Goal: Task Accomplishment & Management: Manage account settings

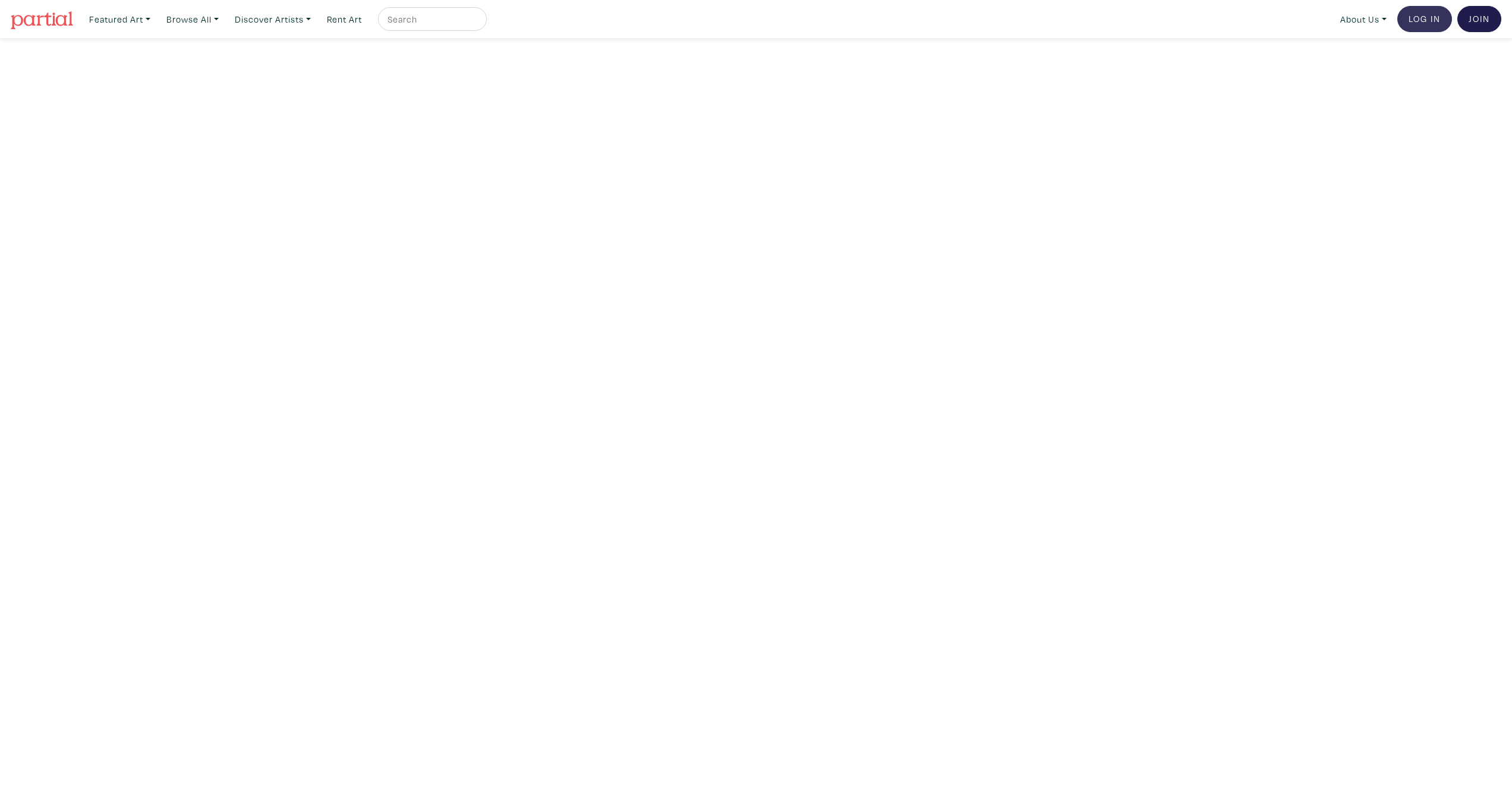
click at [1434, 18] on link "Log In" at bounding box center [1425, 18] width 55 height 26
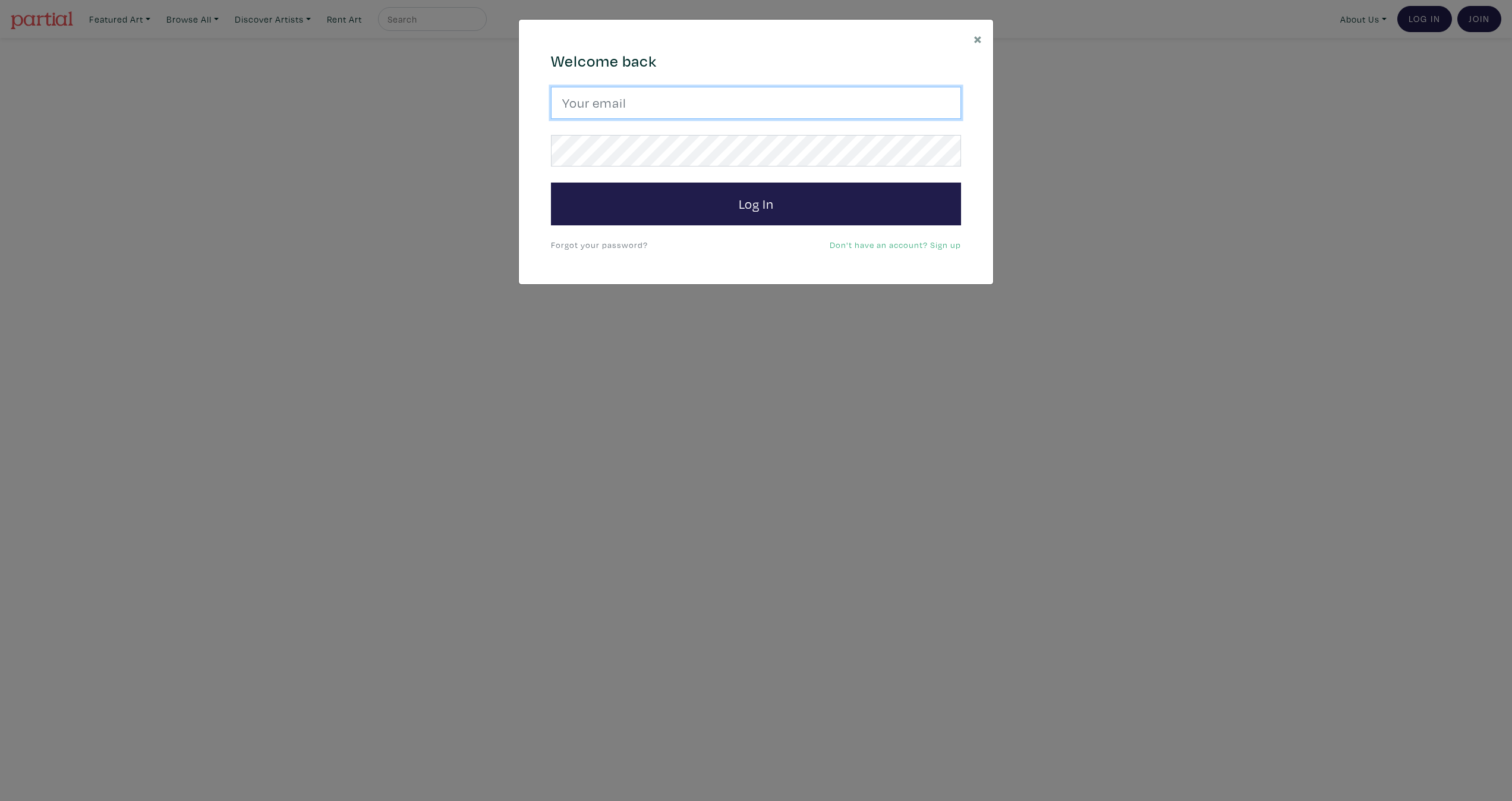
type input "pete@peterchatterton.ca"
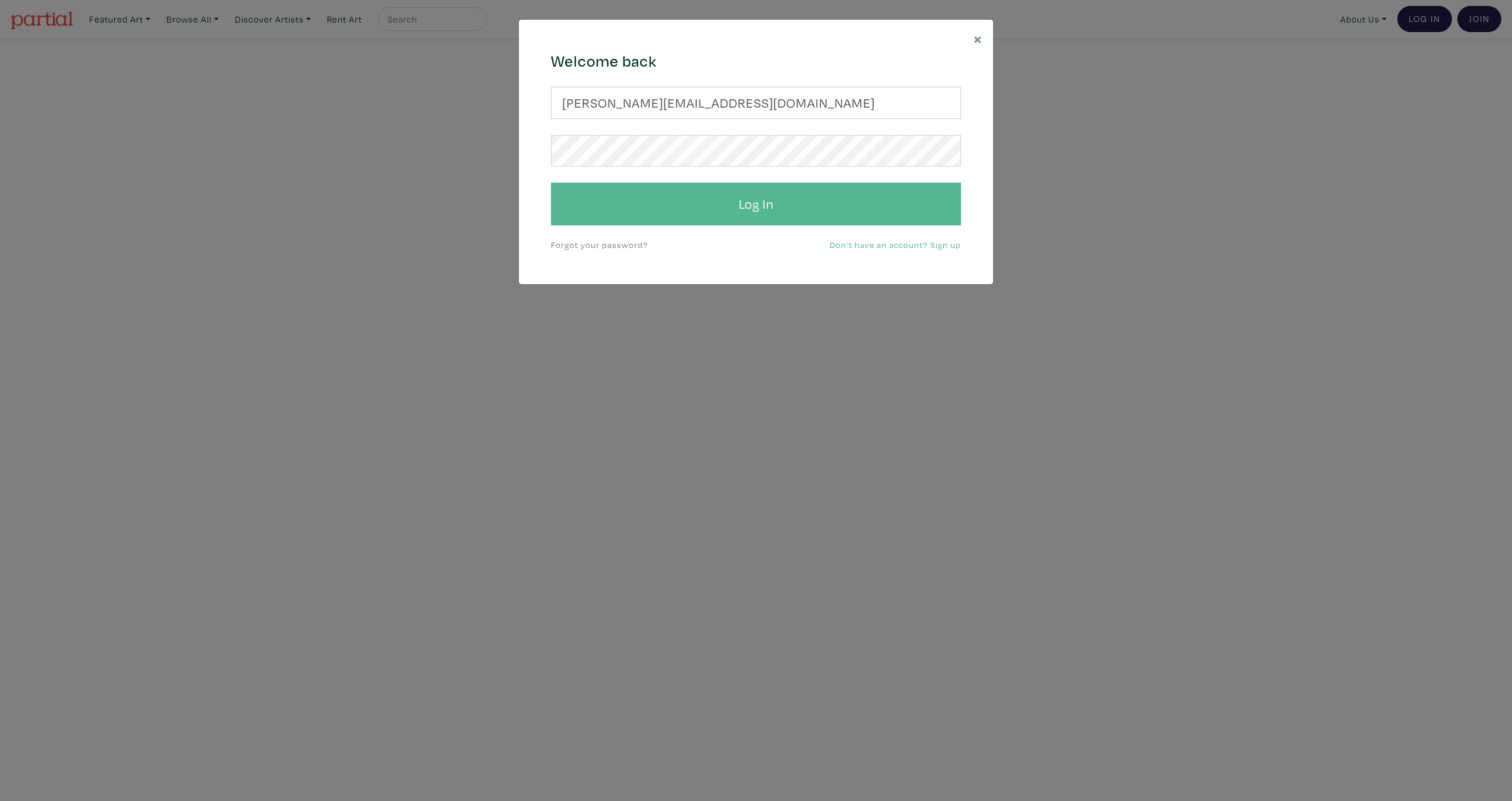
click at [762, 197] on button "Log In" at bounding box center [756, 204] width 410 height 43
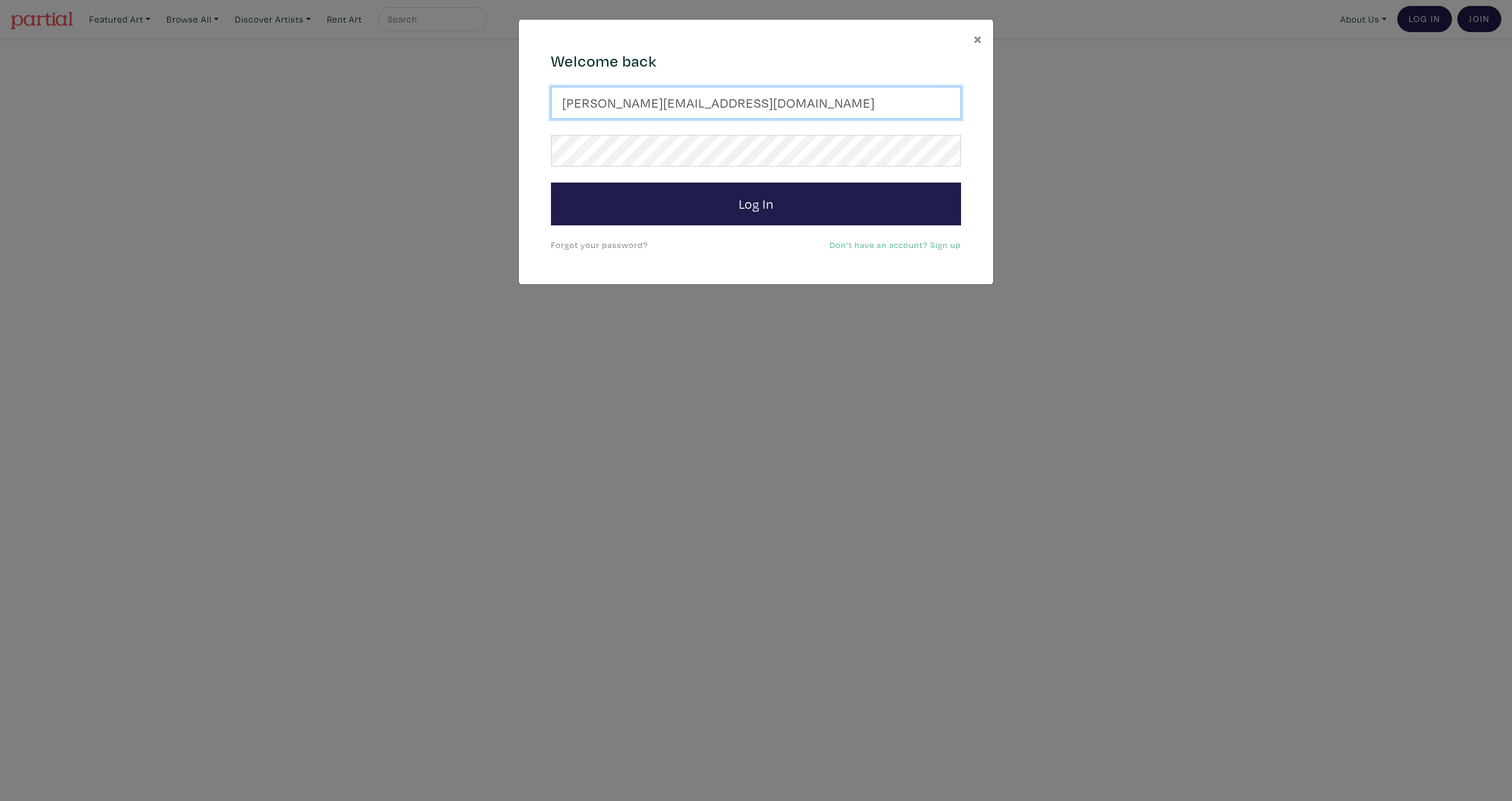
click at [756, 103] on input "pete@peterchatterton.ca" at bounding box center [756, 103] width 410 height 32
click at [941, 107] on input "pete@peterchatterton.ca" at bounding box center [756, 103] width 410 height 32
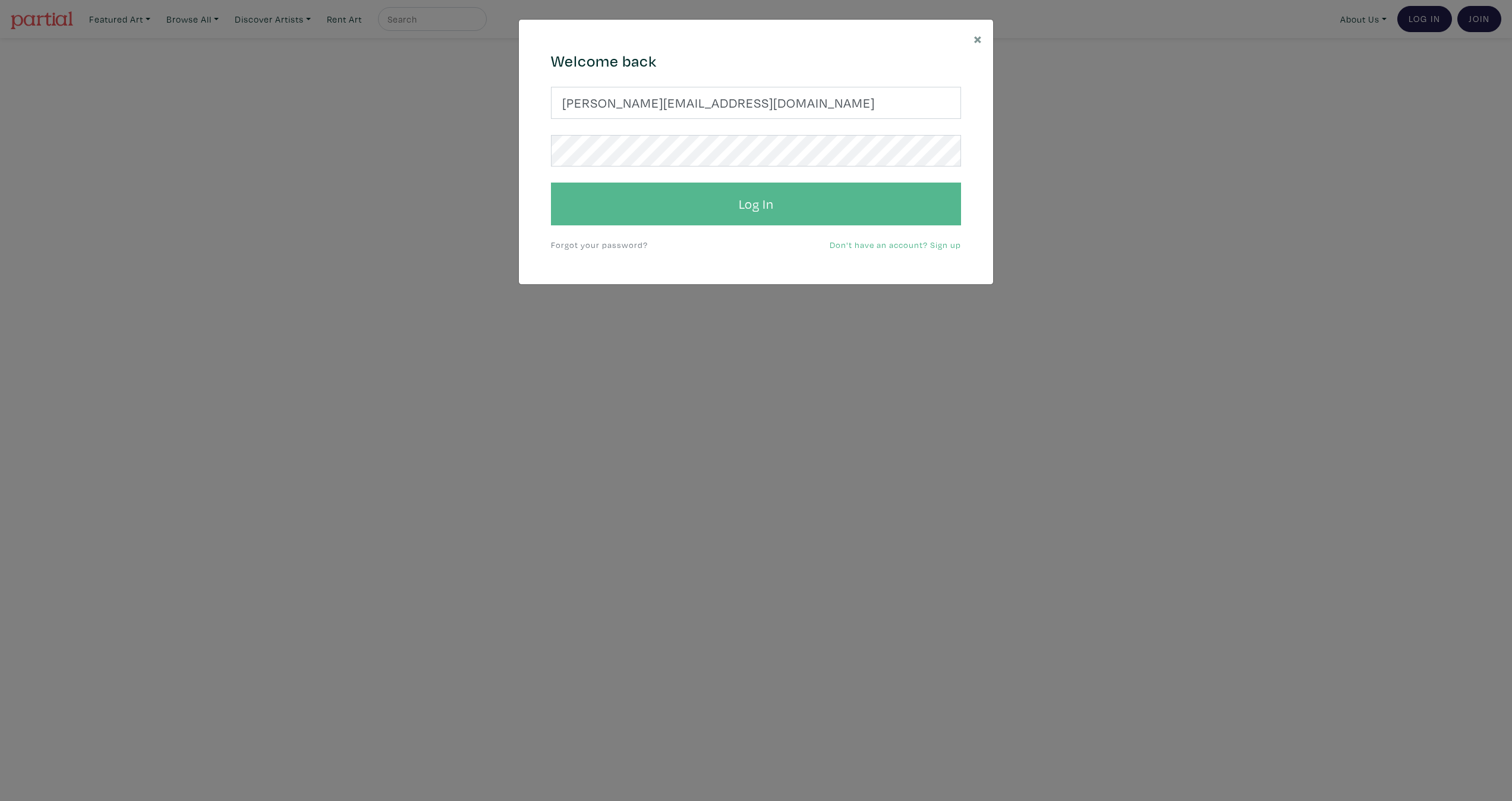
click at [711, 214] on button "Log In" at bounding box center [756, 204] width 410 height 43
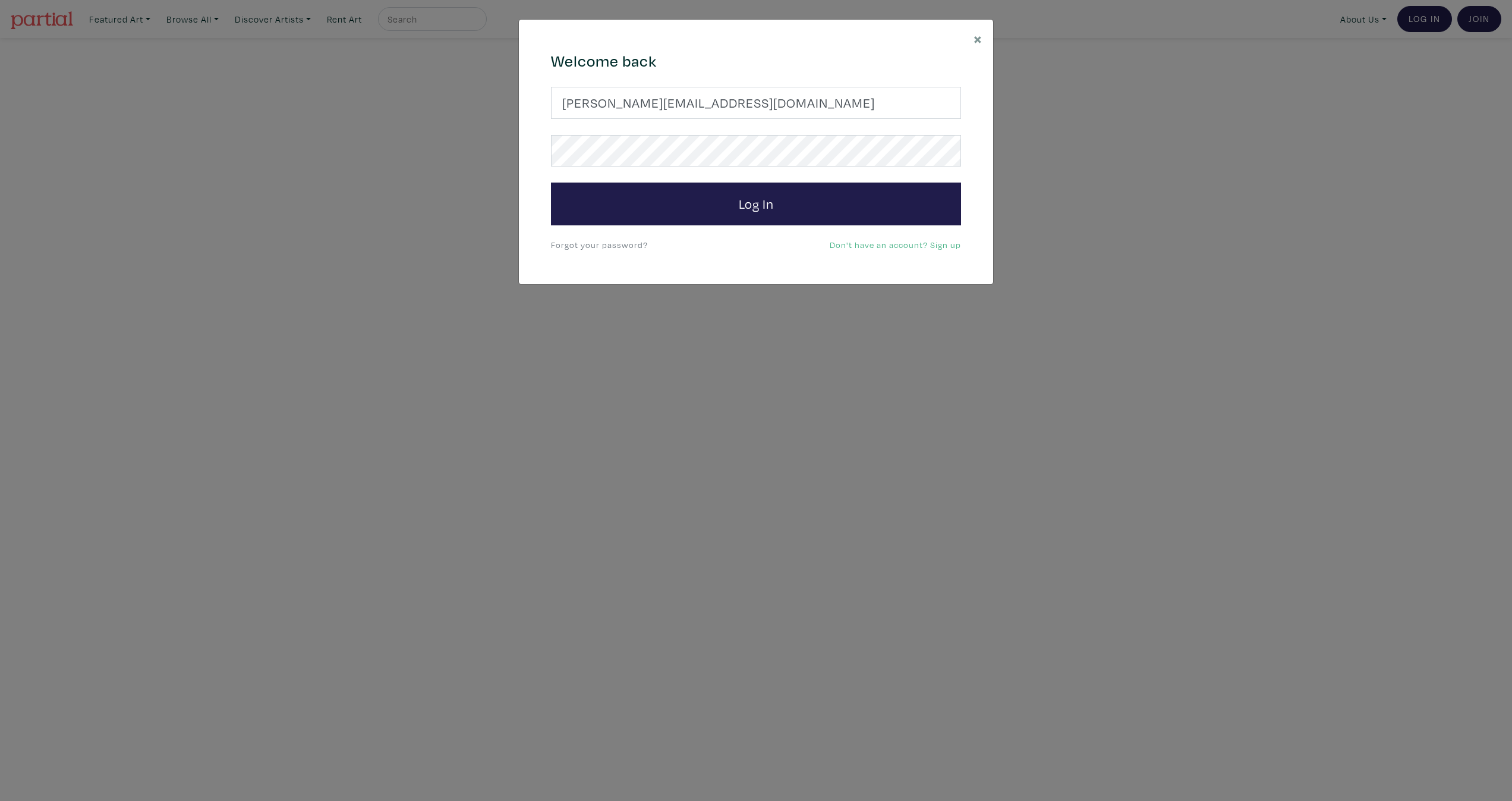
click at [623, 244] on link "Forgot your password?" at bounding box center [599, 244] width 97 height 11
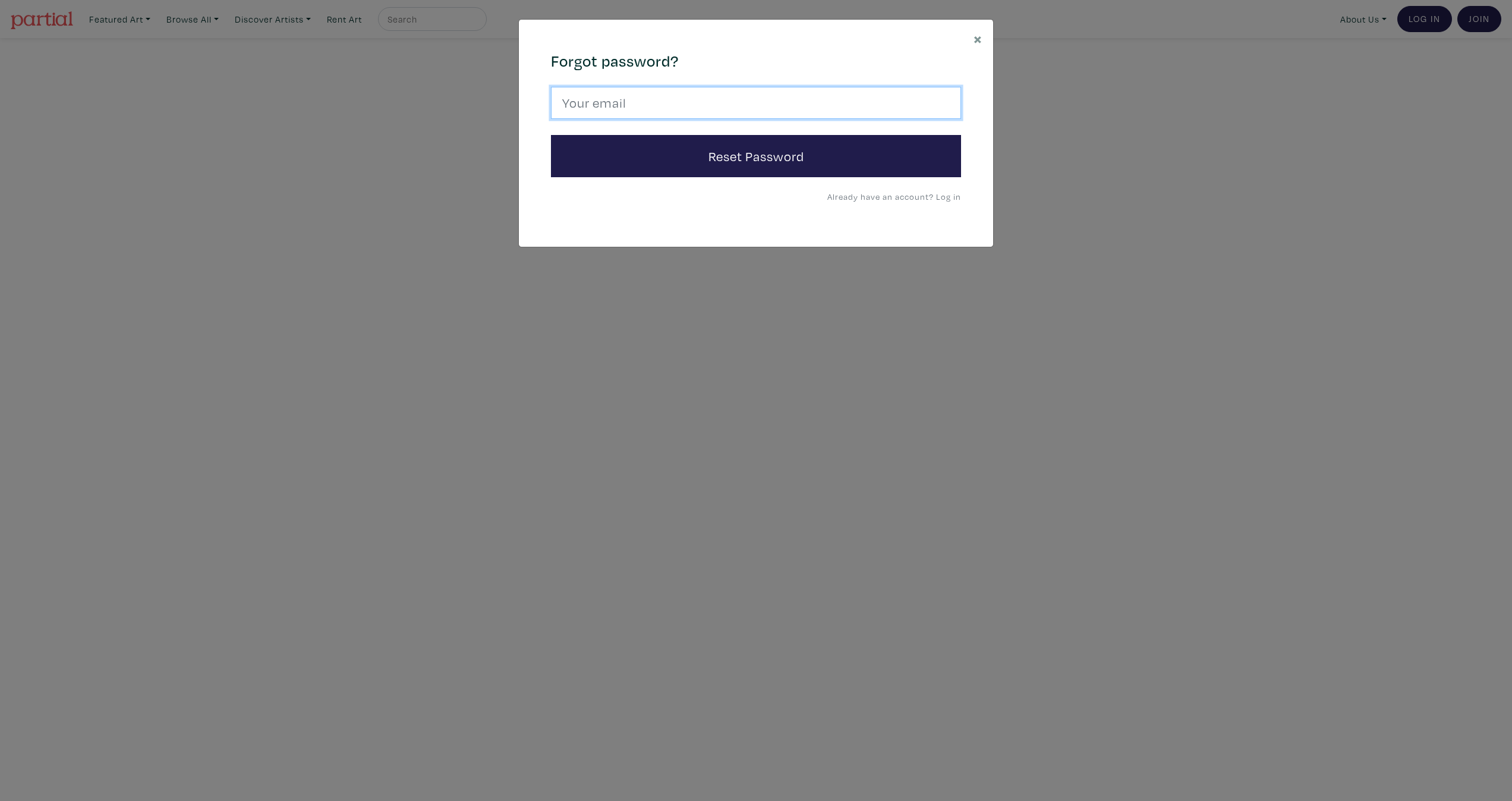
click at [711, 104] on input "email" at bounding box center [756, 103] width 410 height 32
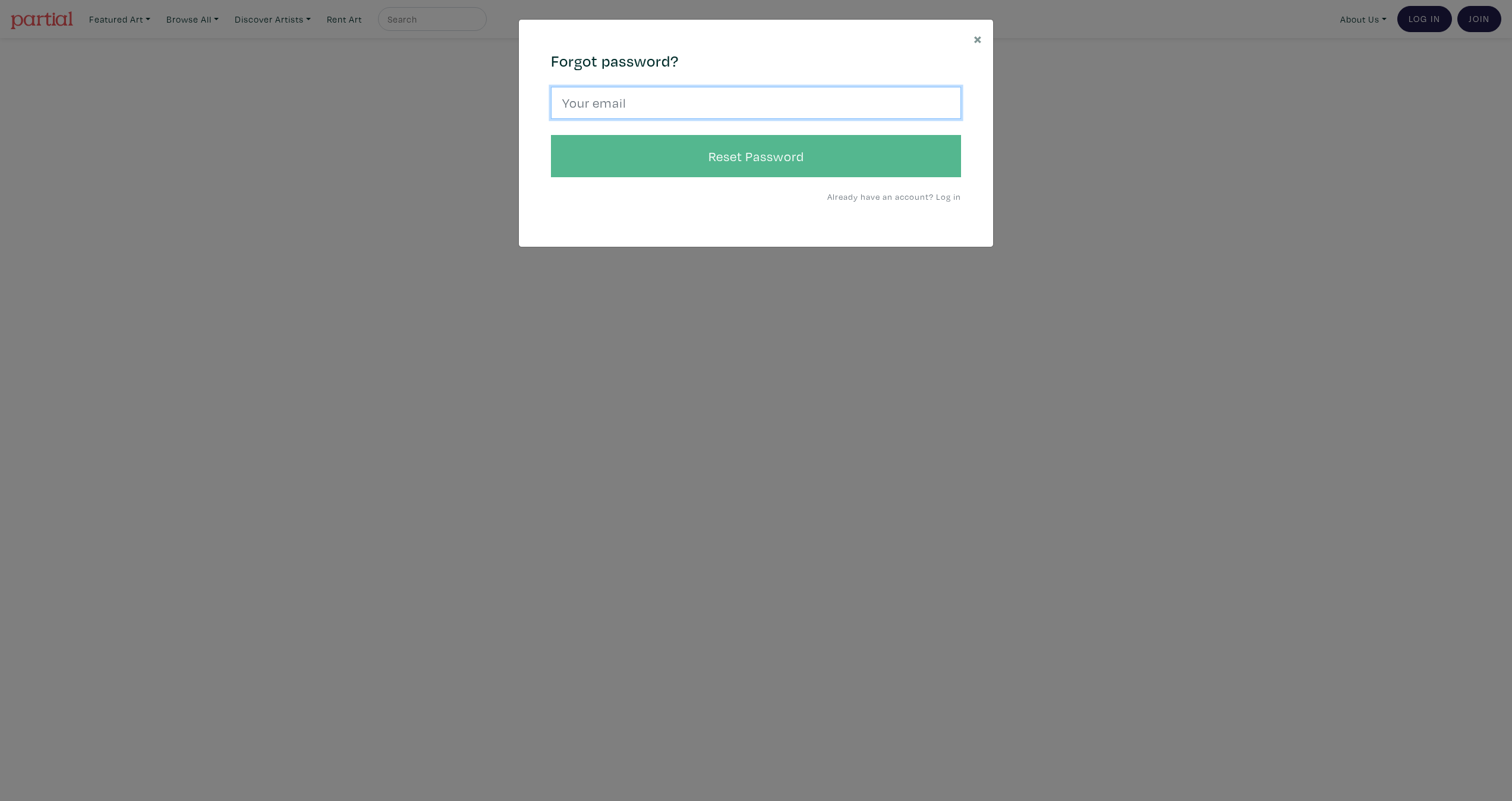
type input "pete@peterchatterton.ca"
click at [721, 150] on button "Reset Password" at bounding box center [756, 156] width 410 height 43
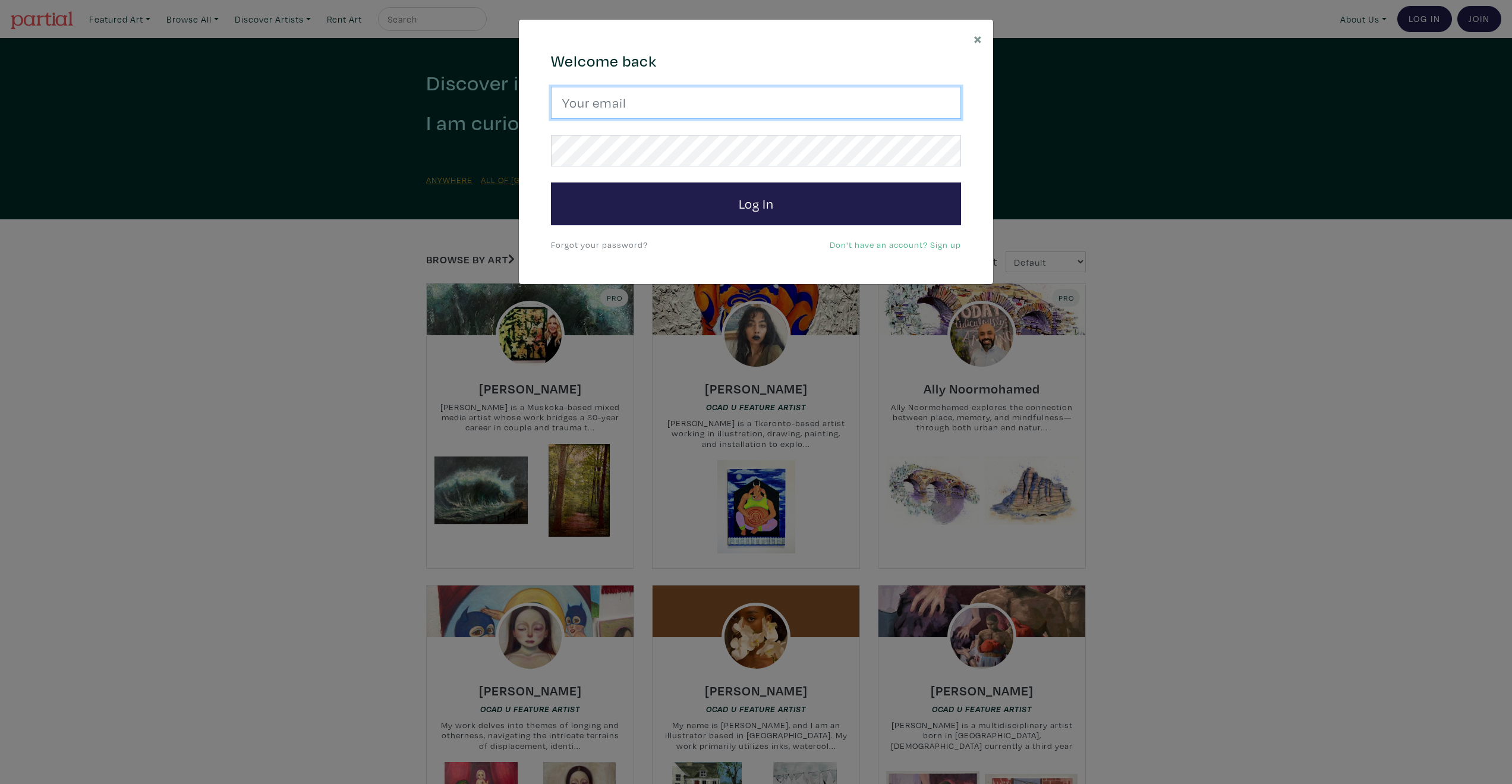
type input "pete@peterchatterton.ca"
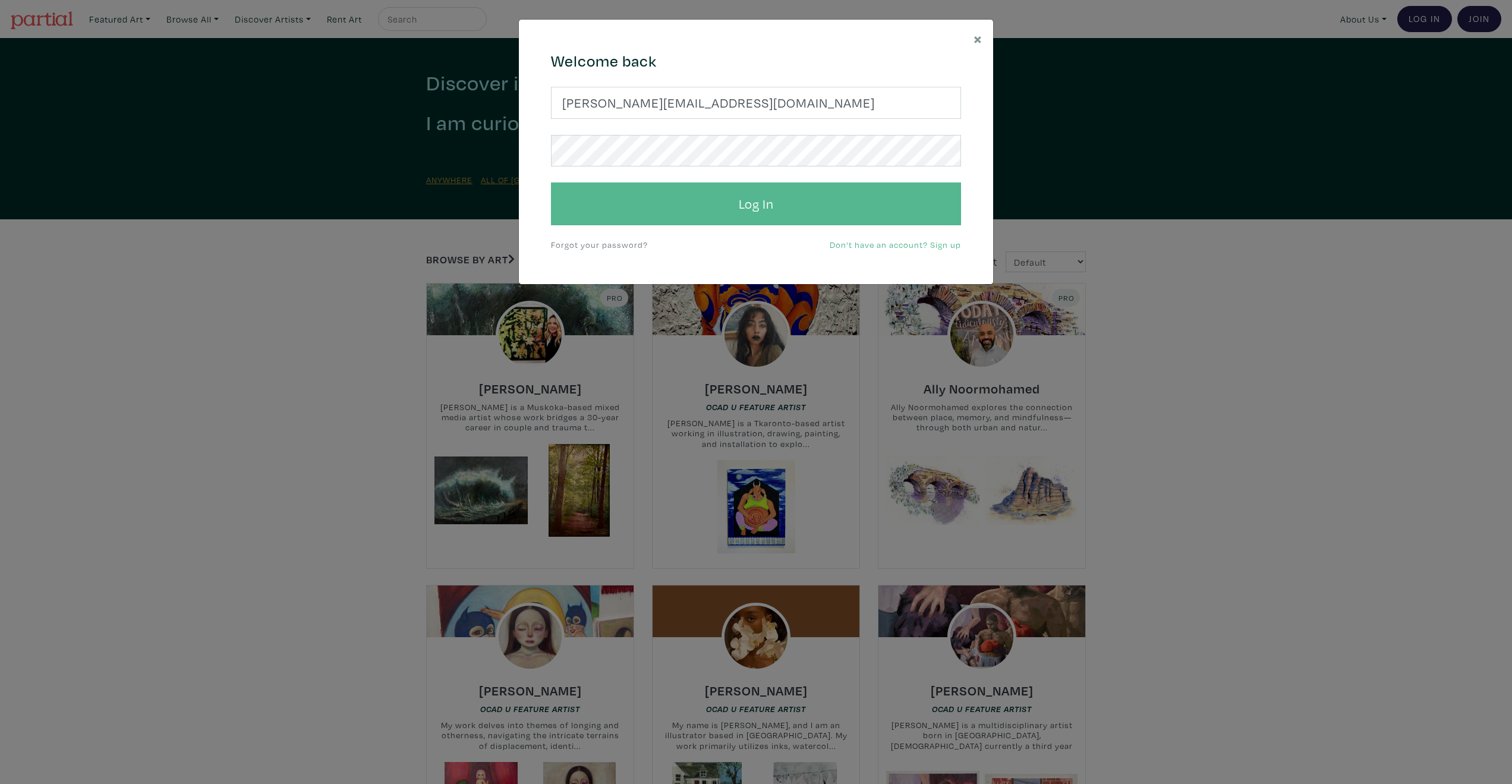
click at [746, 217] on button "Log In" at bounding box center [756, 204] width 410 height 43
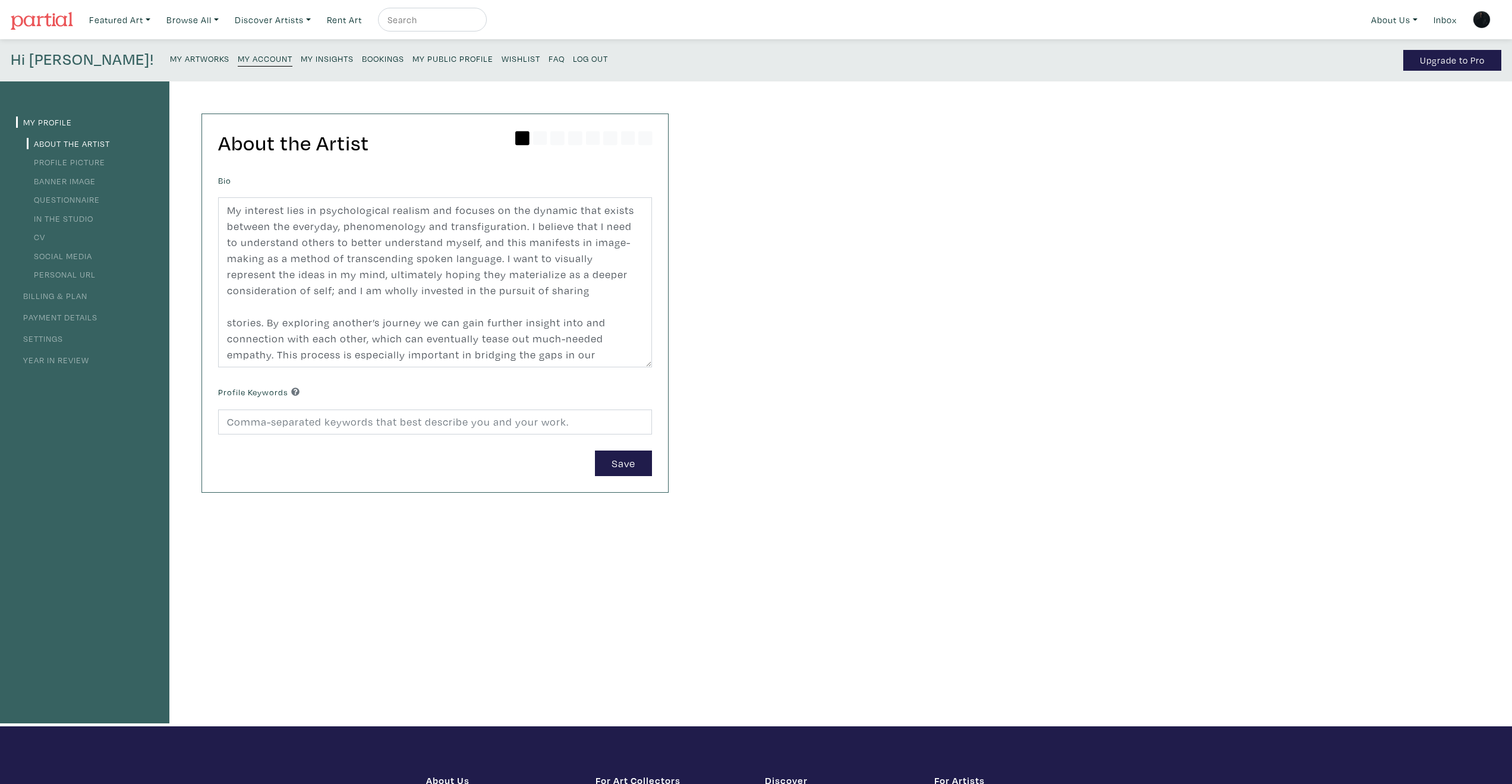
click at [63, 160] on link "Profile Picture" at bounding box center [65, 162] width 78 height 11
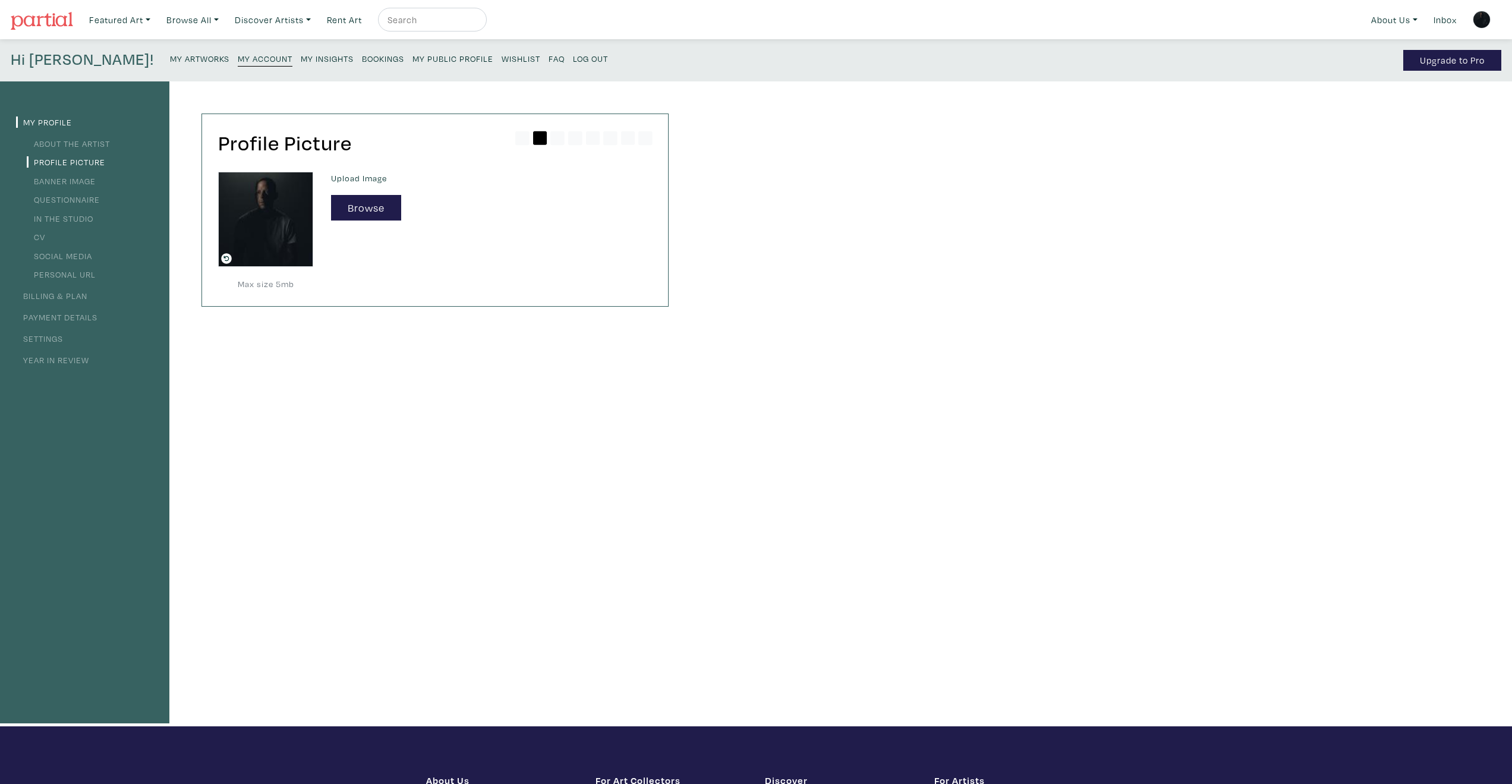
click at [69, 178] on link "Banner Image" at bounding box center [61, 181] width 69 height 11
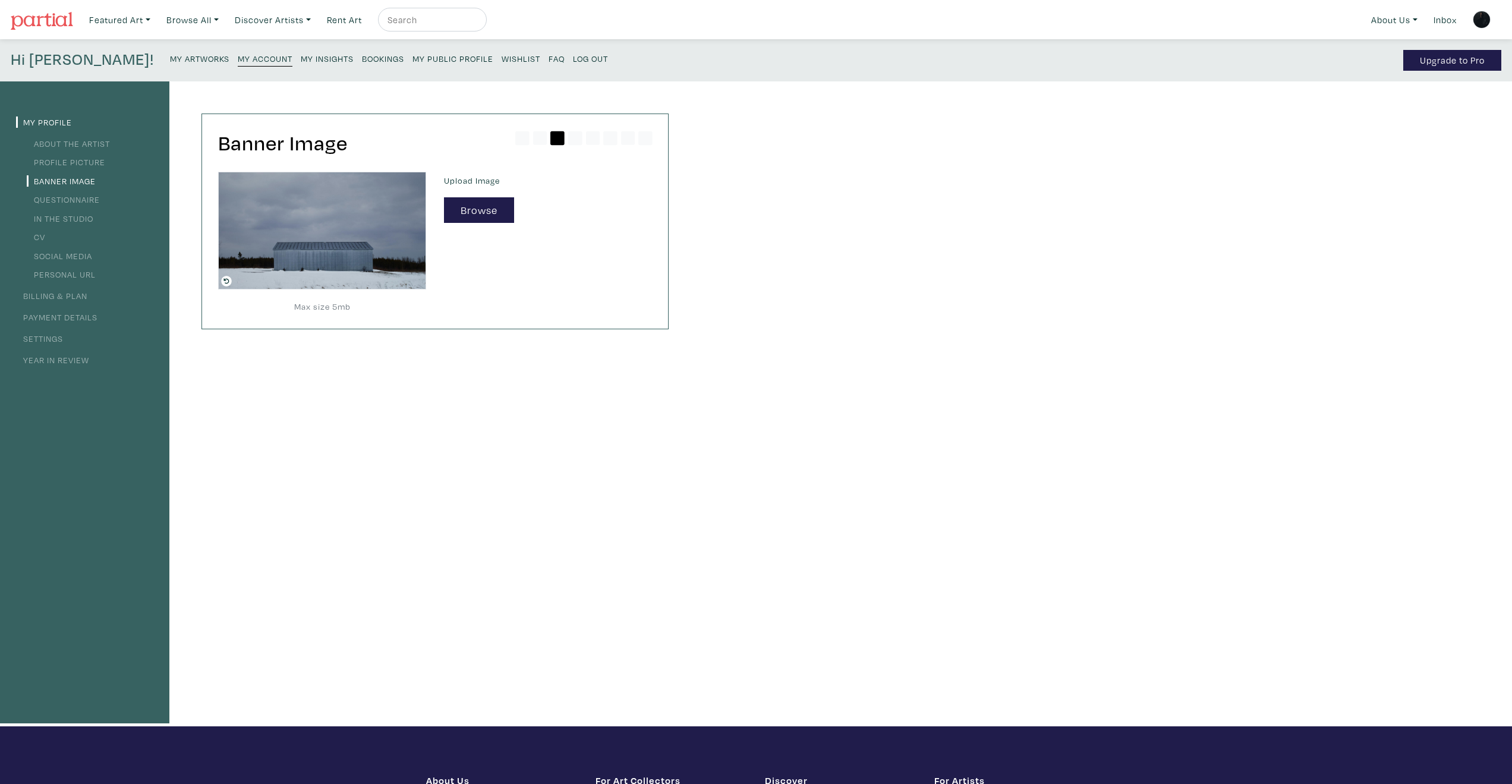
click at [48, 120] on link "My Profile" at bounding box center [43, 122] width 56 height 11
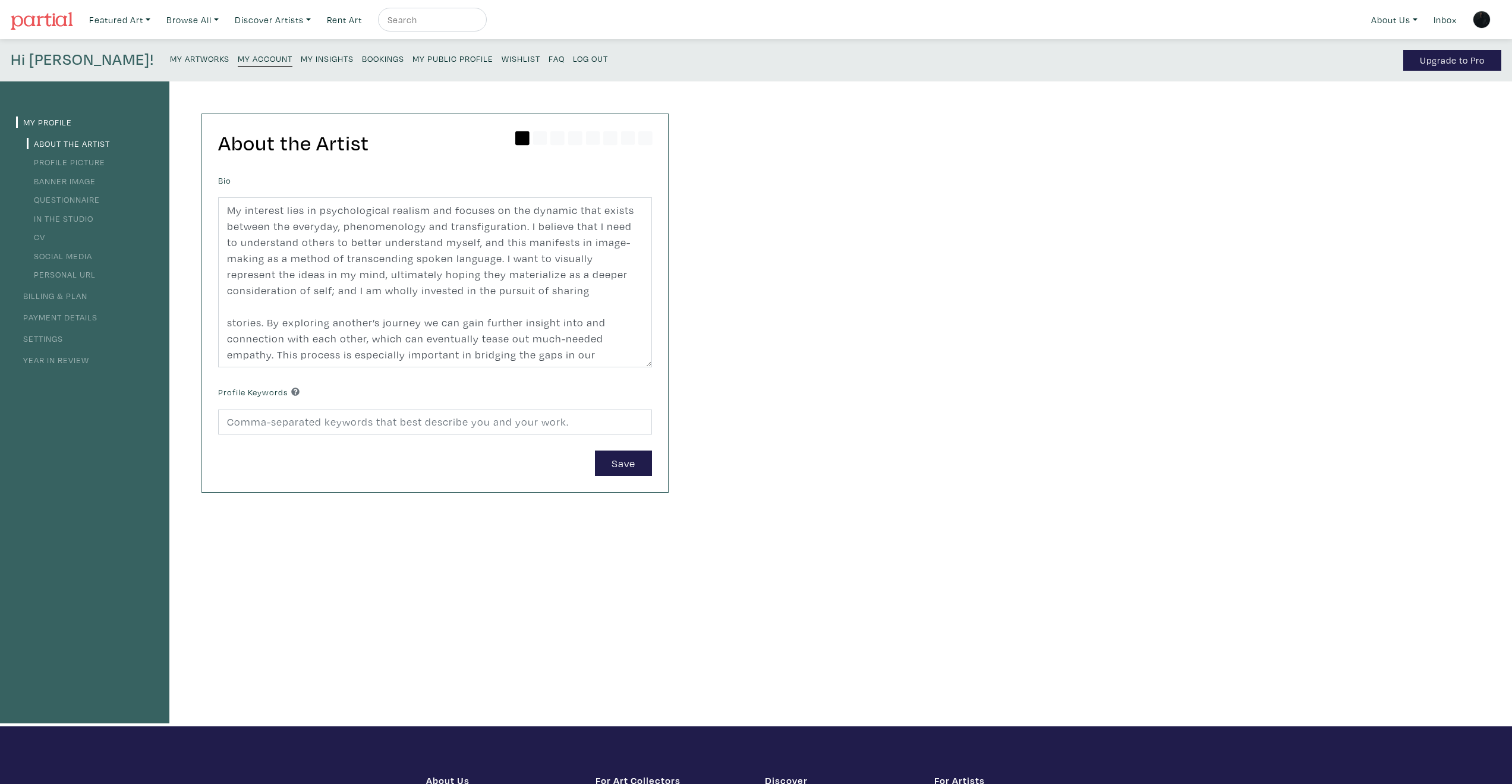
click at [170, 56] on small "My Artworks" at bounding box center [199, 59] width 60 height 11
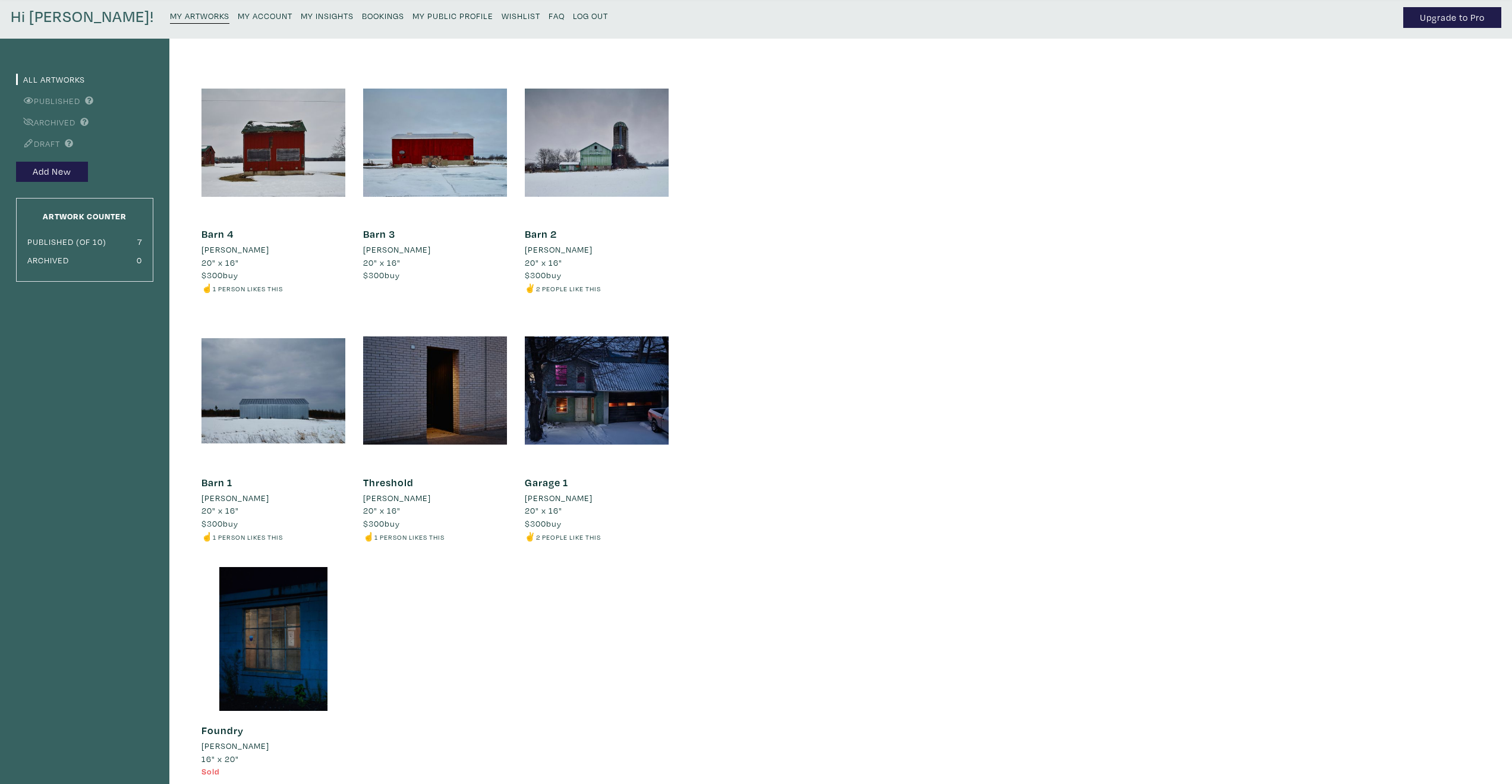
scroll to position [38, 0]
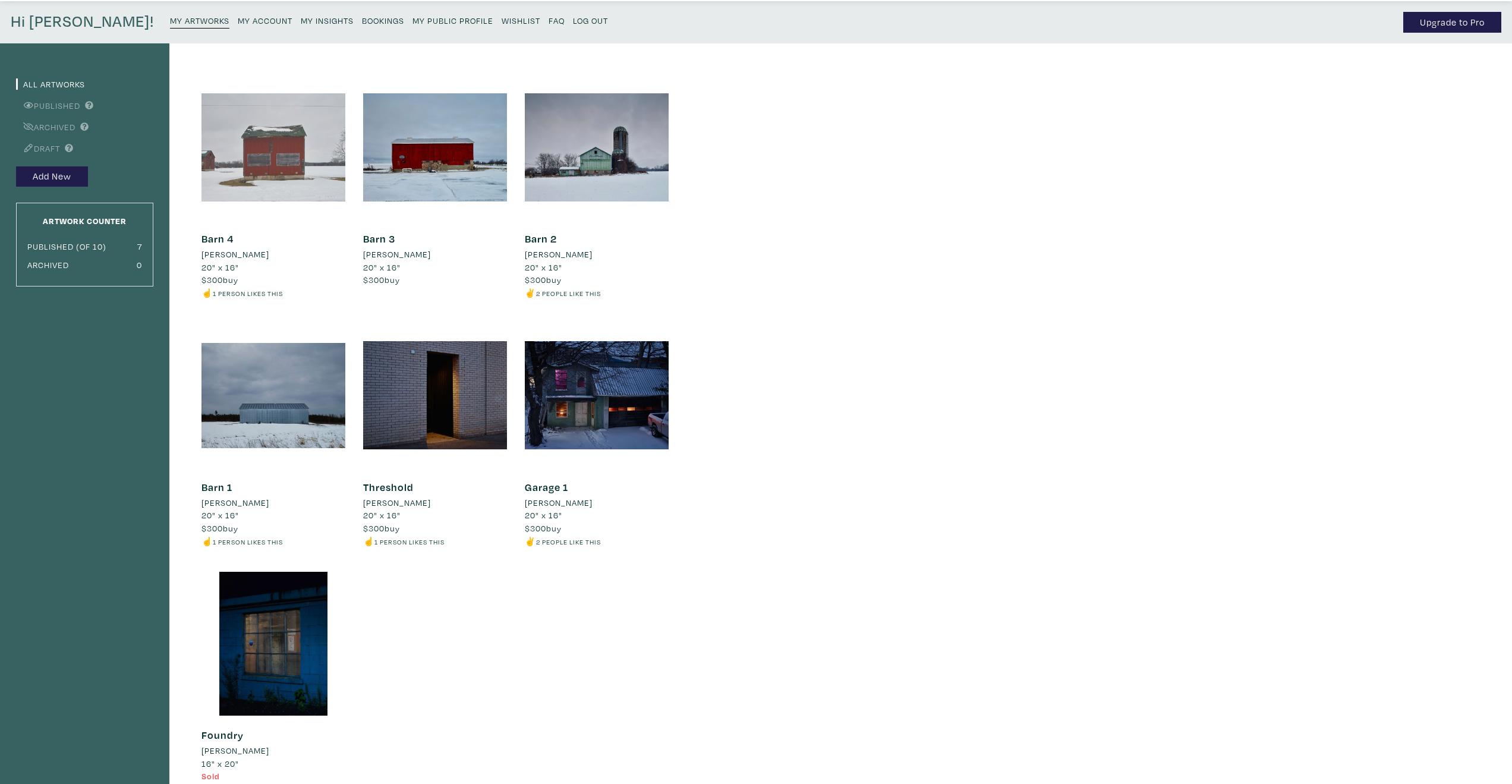
click at [284, 173] on div at bounding box center [274, 147] width 144 height 144
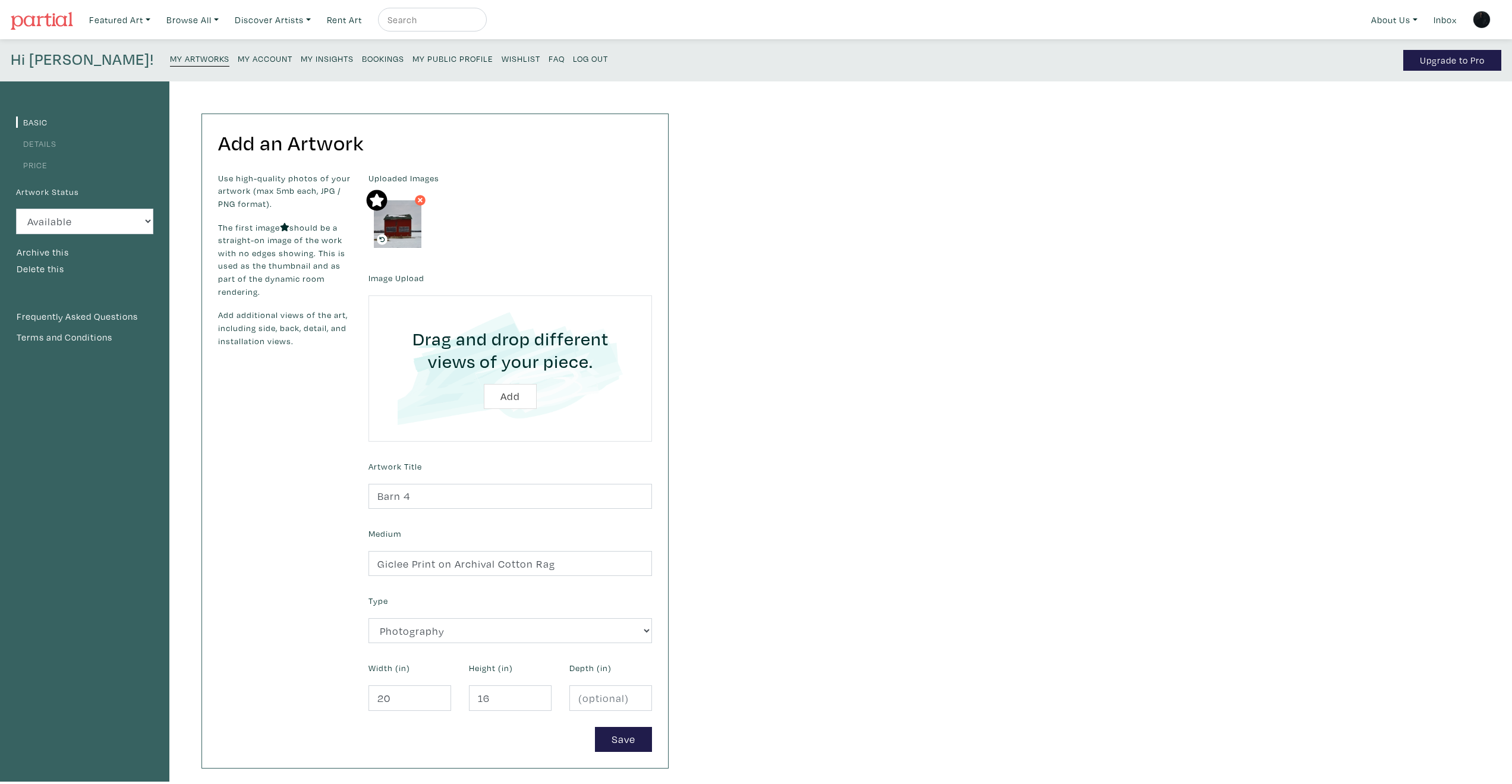
click at [404, 235] on img at bounding box center [398, 224] width 48 height 48
click at [44, 144] on link "Details" at bounding box center [36, 143] width 40 height 11
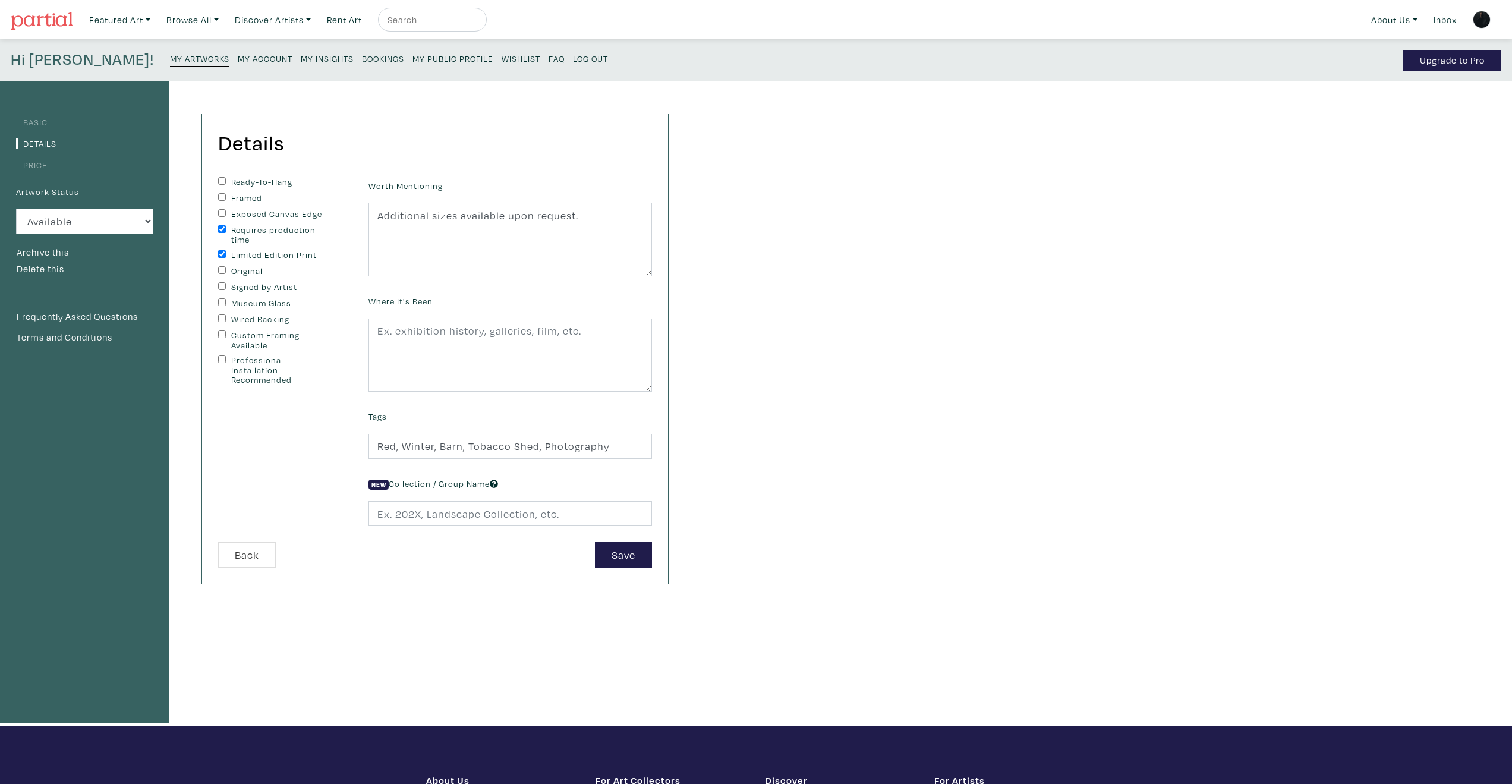
click at [37, 163] on link "Price" at bounding box center [31, 165] width 31 height 11
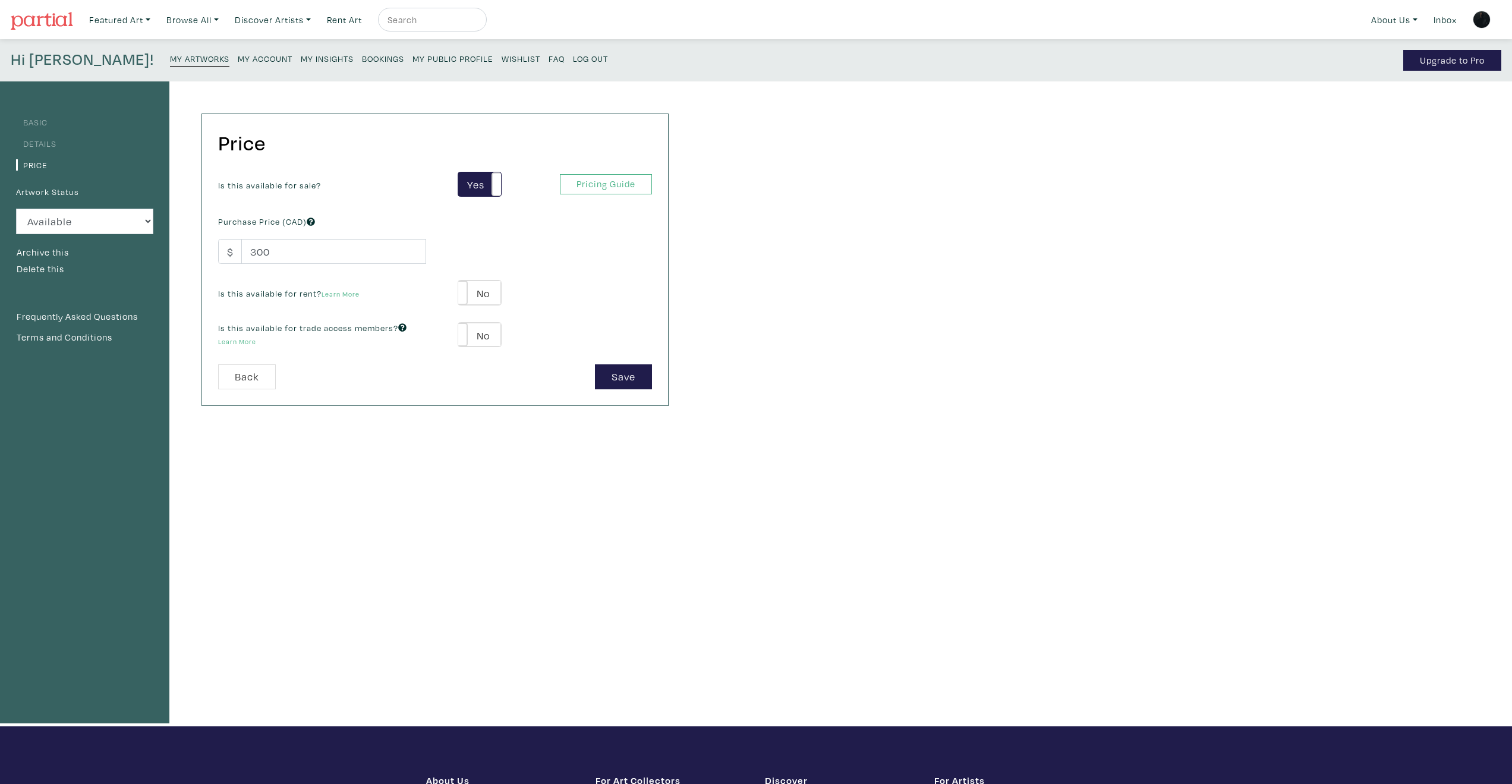
click at [170, 61] on small "My Artworks" at bounding box center [199, 59] width 60 height 11
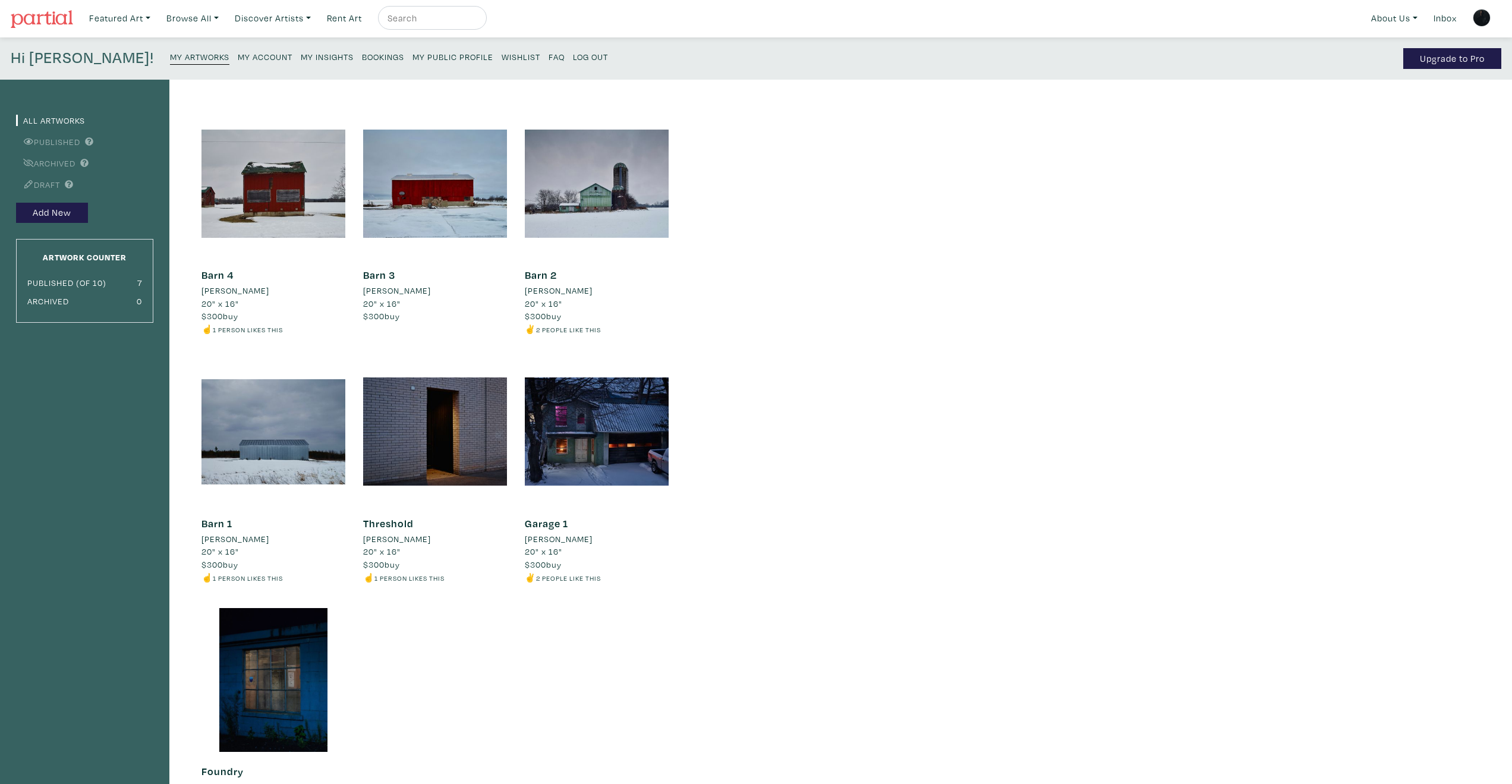
scroll to position [6, 0]
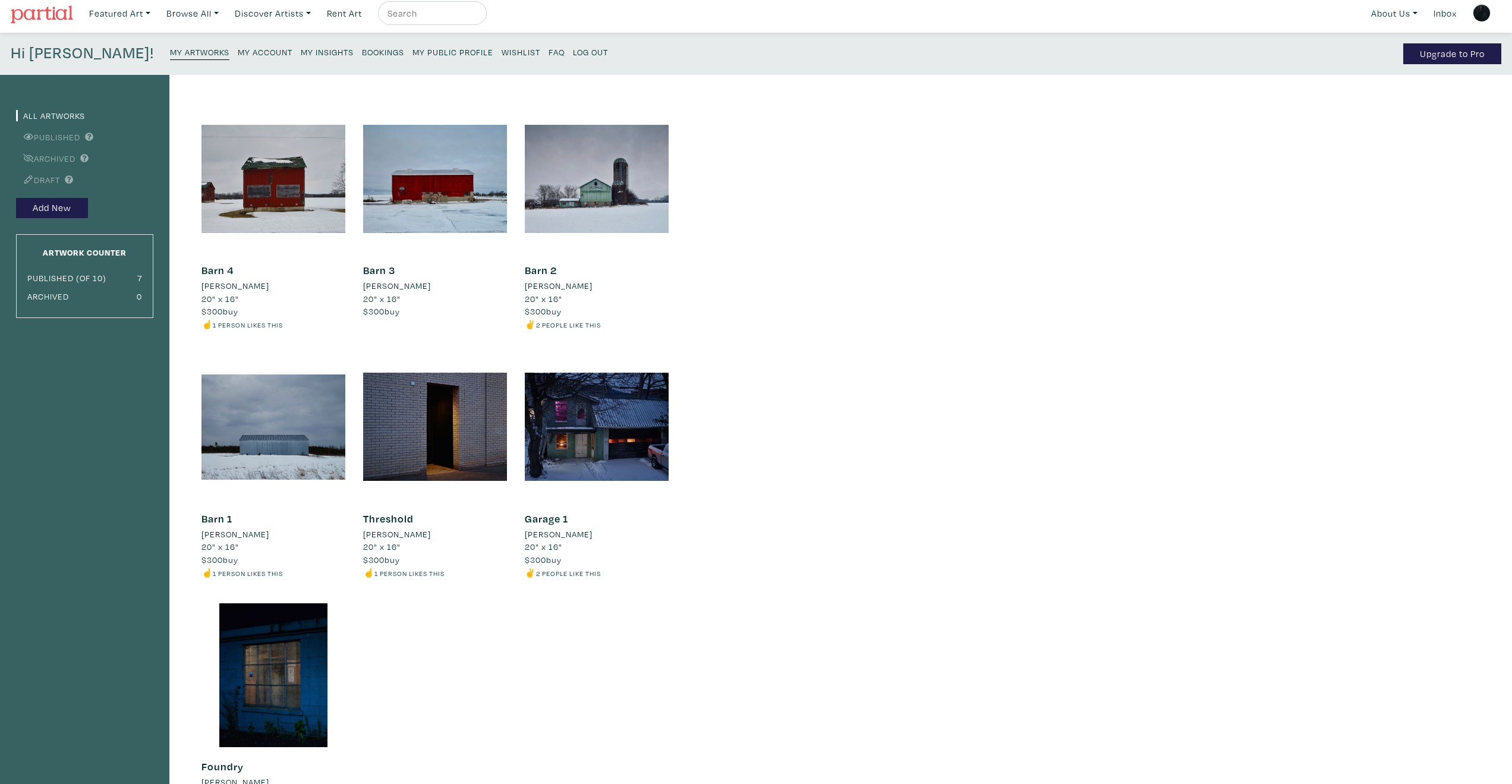
click at [1485, 16] on img at bounding box center [1482, 13] width 17 height 17
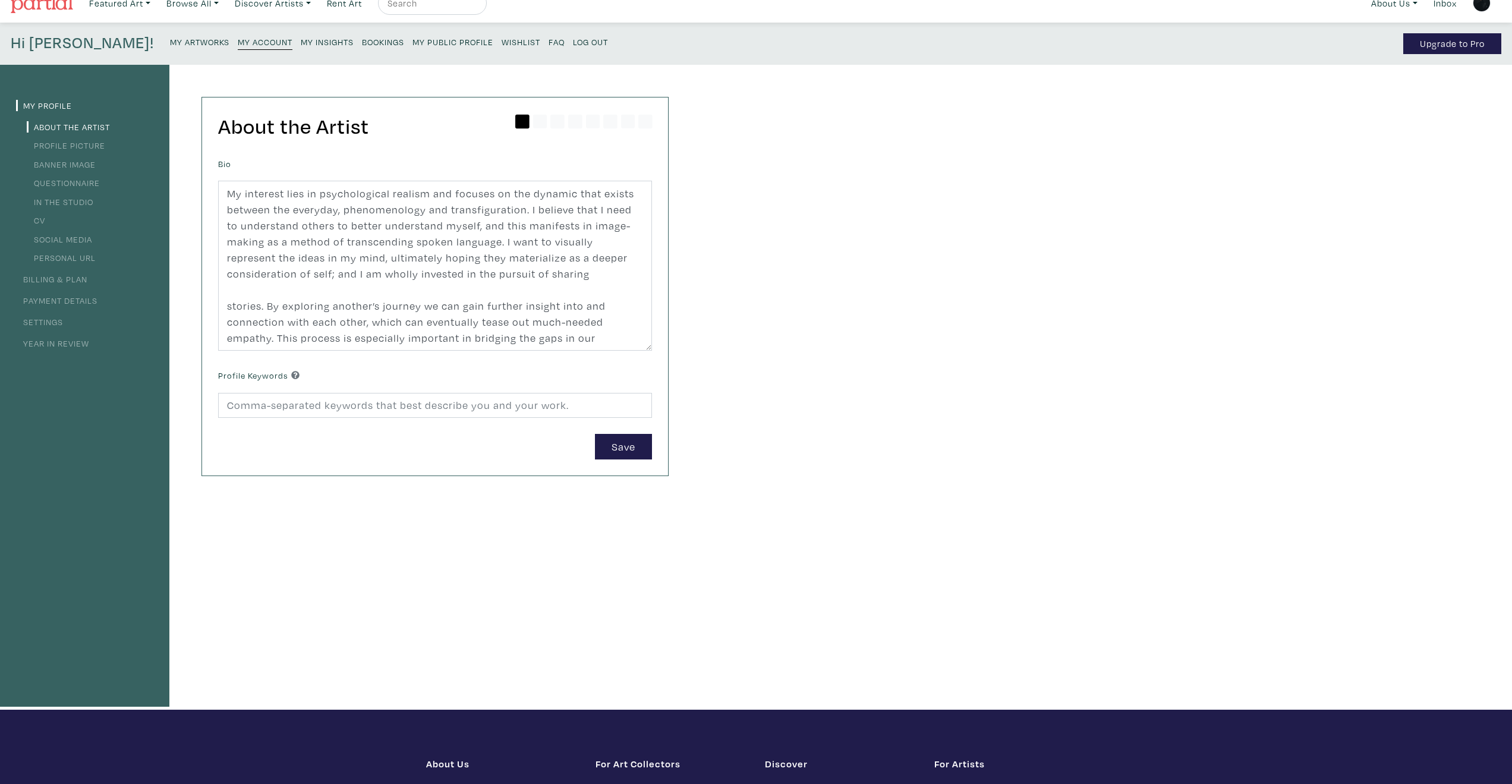
click at [573, 39] on small "Log Out" at bounding box center [590, 42] width 35 height 11
